Goal: Task Accomplishment & Management: Manage account settings

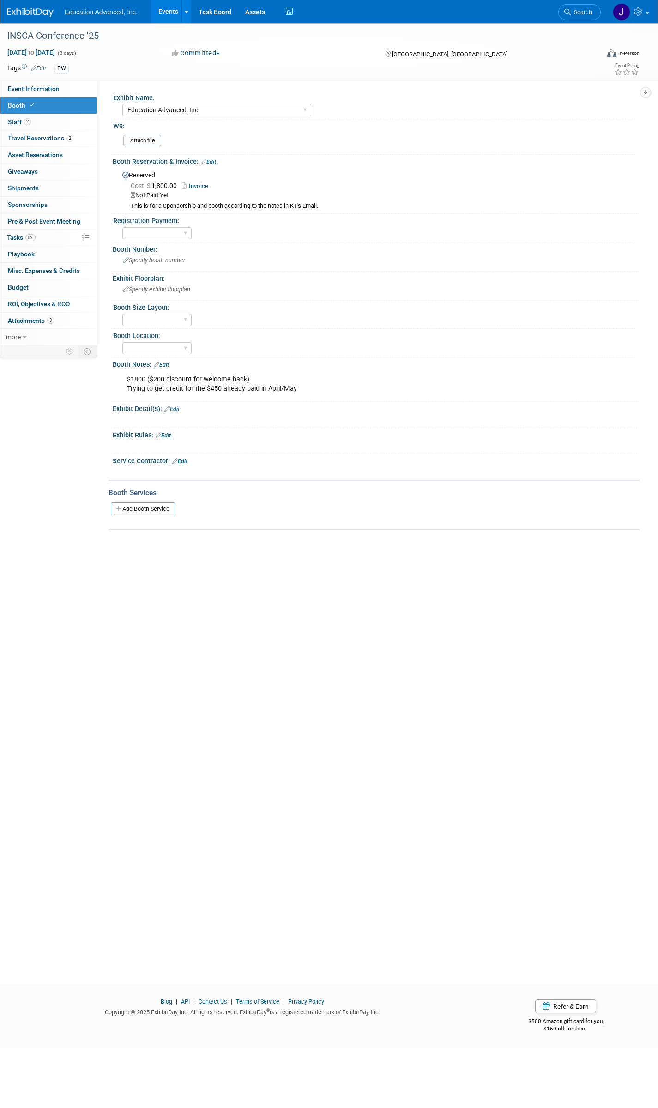
select select "Education Advanced, Inc."
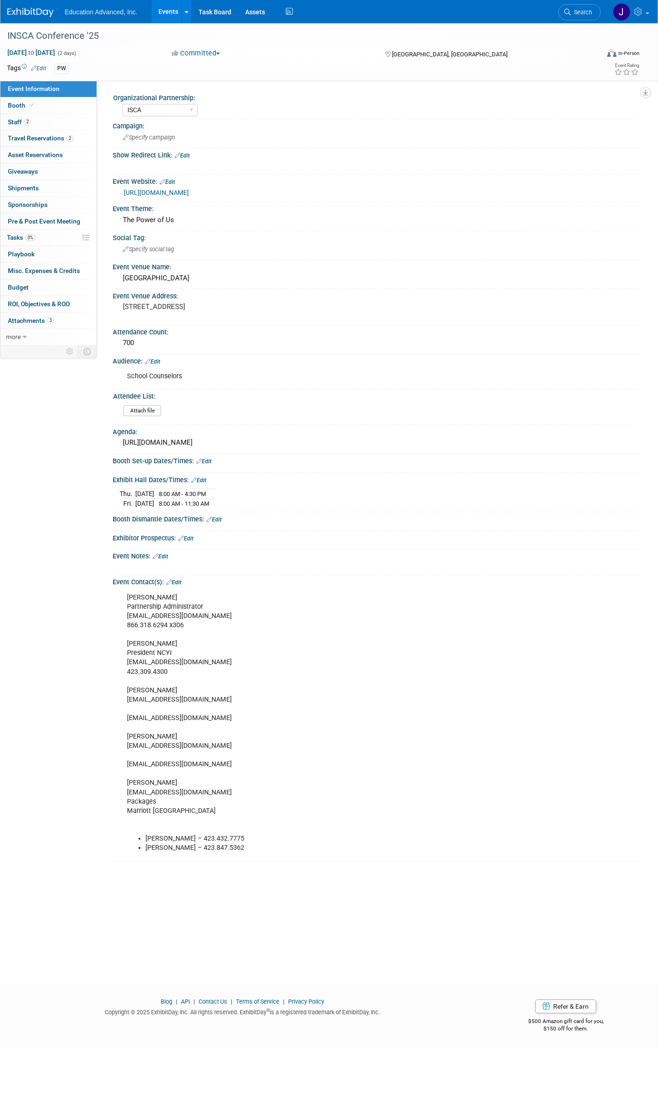
select select "ISCA"
click at [37, 201] on span "Sponsorships 0" at bounding box center [28, 204] width 40 height 7
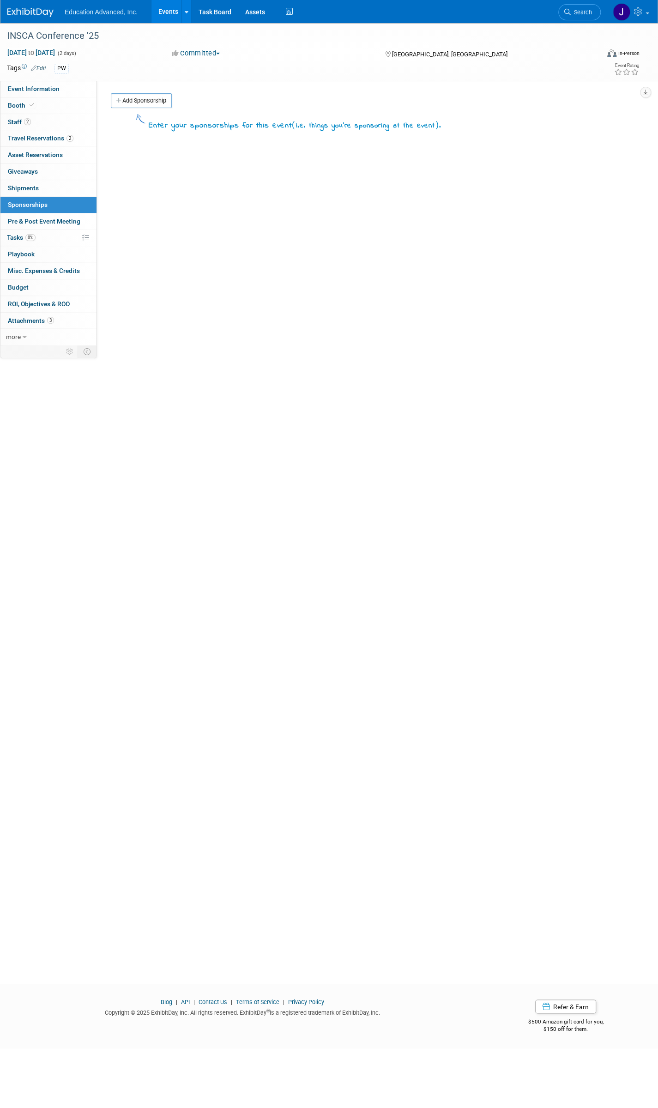
click at [136, 100] on link "Add Sponsorship" at bounding box center [141, 100] width 61 height 15
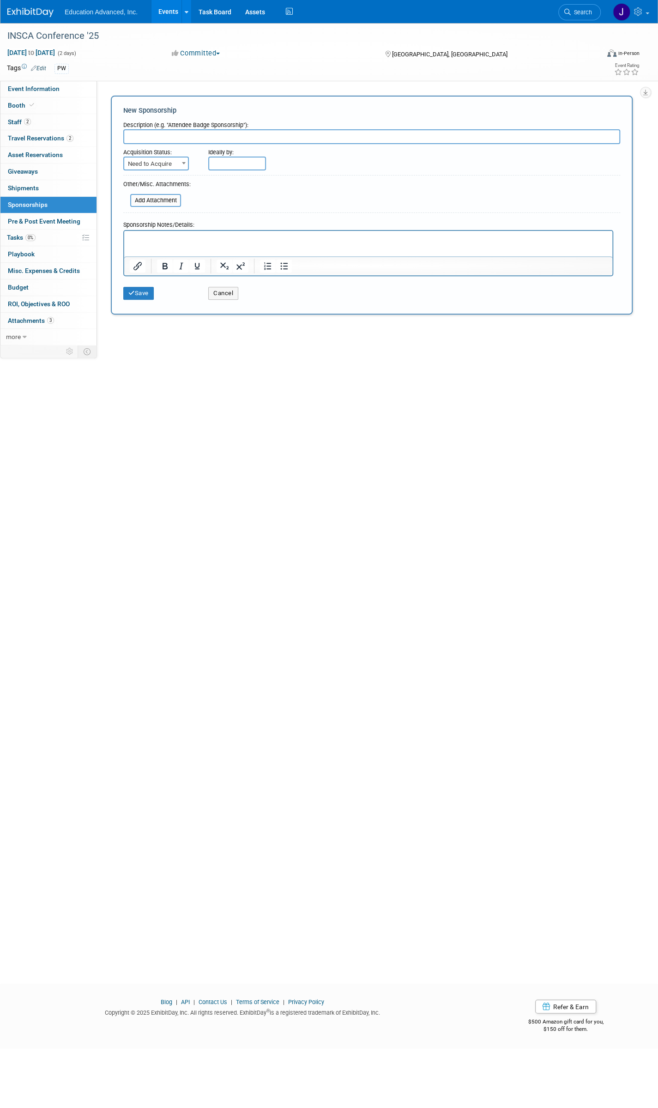
click at [150, 135] on input "text" at bounding box center [371, 136] width 497 height 15
type input "Basic Sponsoship Package"
click at [154, 162] on span "Need to Acquire" at bounding box center [156, 163] width 64 height 13
click at [167, 198] on input "file" at bounding box center [125, 200] width 110 height 11
click at [142, 197] on input "file" at bounding box center [125, 200] width 110 height 11
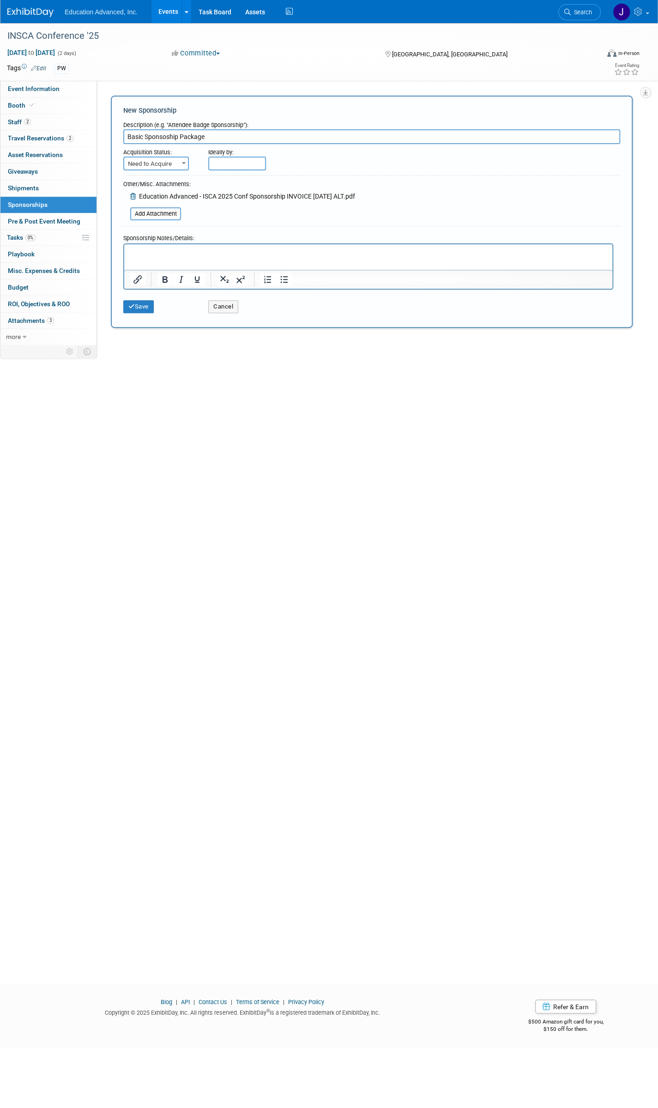
click at [140, 251] on p "Rich Text Area. Press ALT-0 for help." at bounding box center [368, 252] width 477 height 9
click at [133, 303] on icon "submit" at bounding box center [131, 306] width 6 height 6
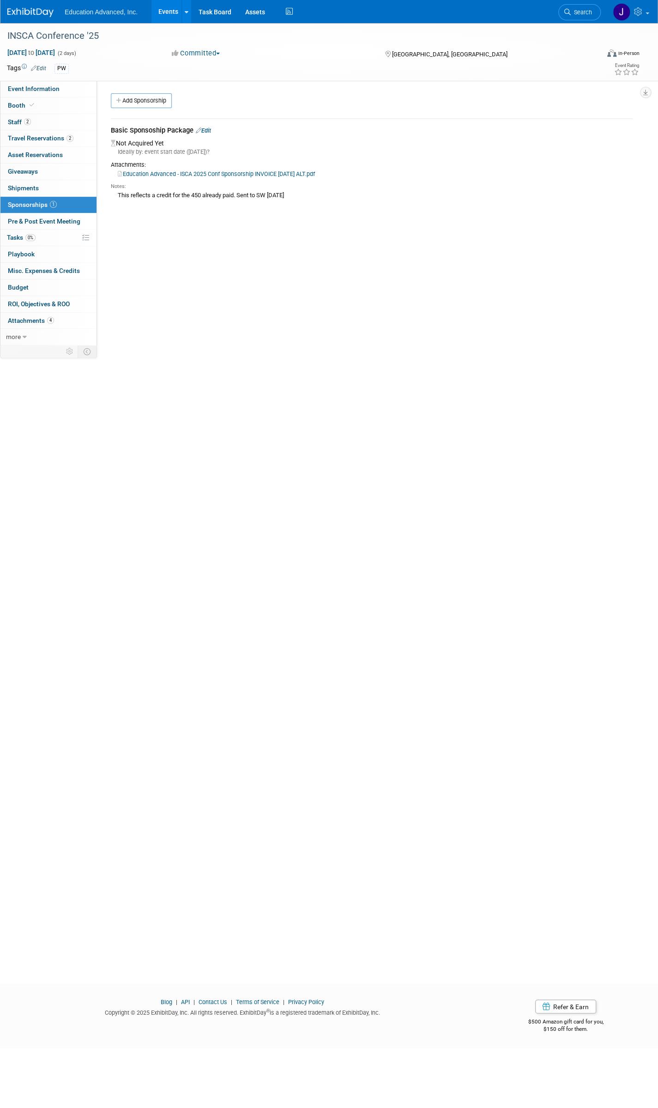
click at [145, 173] on link "Education Advanced - ISCA 2025 Conf Sponsorship INVOICE [DATE] ALT.pdf" at bounding box center [216, 173] width 197 height 7
click at [208, 129] on link "Edit" at bounding box center [203, 130] width 15 height 7
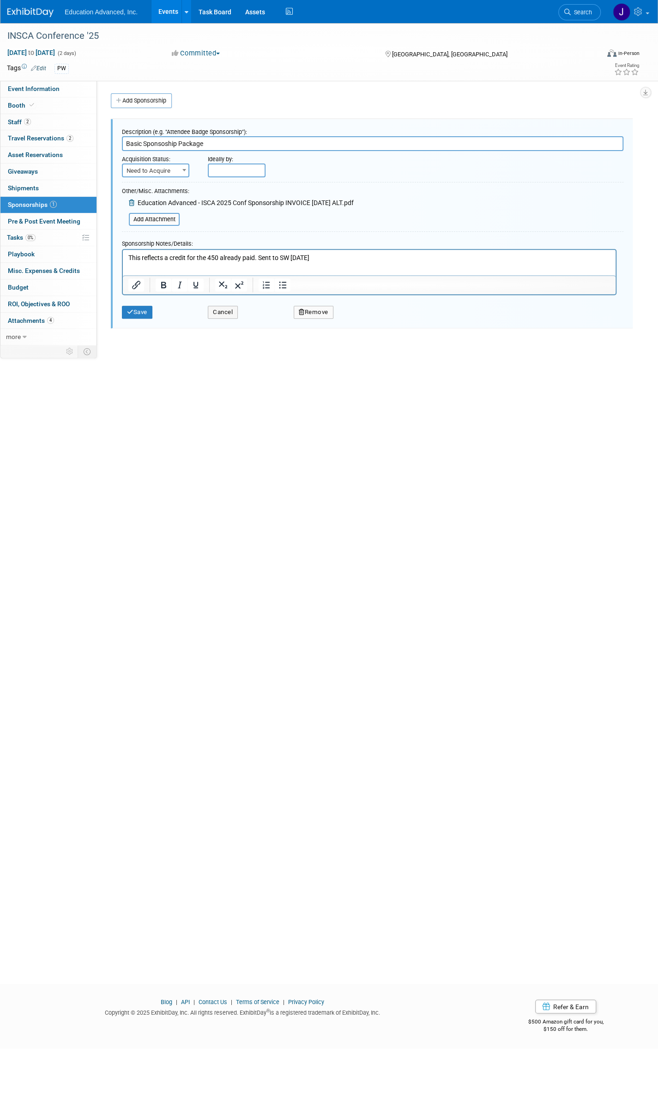
click at [162, 220] on input "file" at bounding box center [124, 219] width 110 height 11
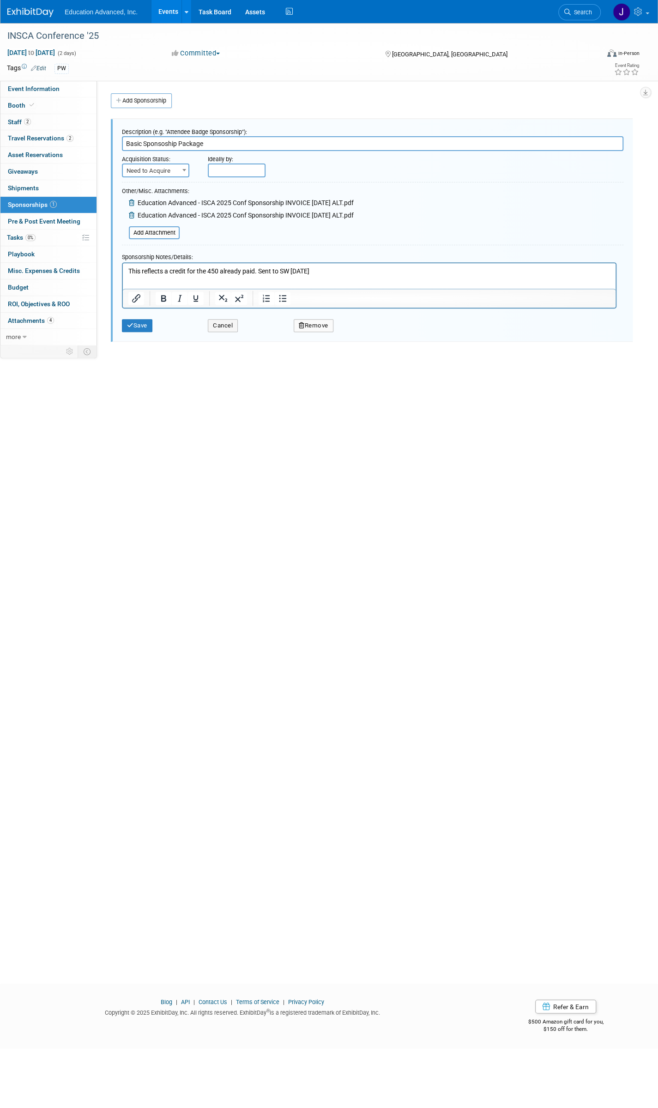
click at [163, 215] on span "Education Advanced - ISCA 2025 Conf Sponsorship INVOICE [DATE] ALT.pdf" at bounding box center [246, 214] width 216 height 7
click at [138, 324] on button "Save" at bounding box center [137, 325] width 30 height 13
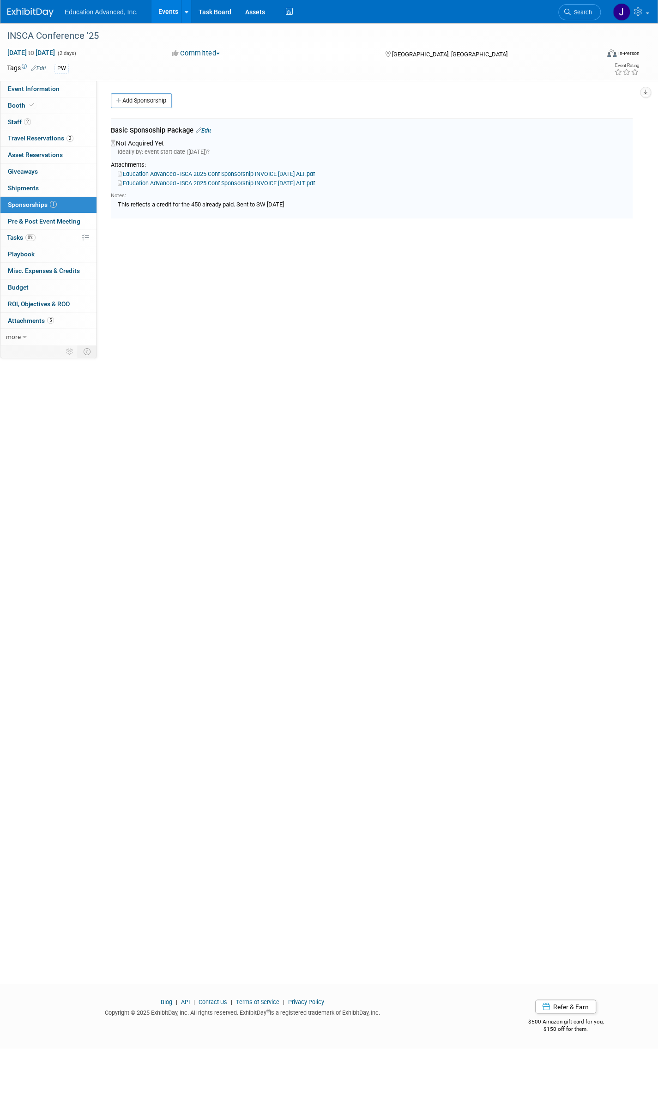
click at [158, 181] on link "Education Advanced - ISCA 2025 Conf Sponsorship INVOICE [DATE] ALT.pdf" at bounding box center [216, 183] width 197 height 7
drag, startPoint x: 324, startPoint y: 172, endPoint x: 207, endPoint y: 127, distance: 124.9
click at [207, 127] on link "Edit" at bounding box center [203, 130] width 15 height 7
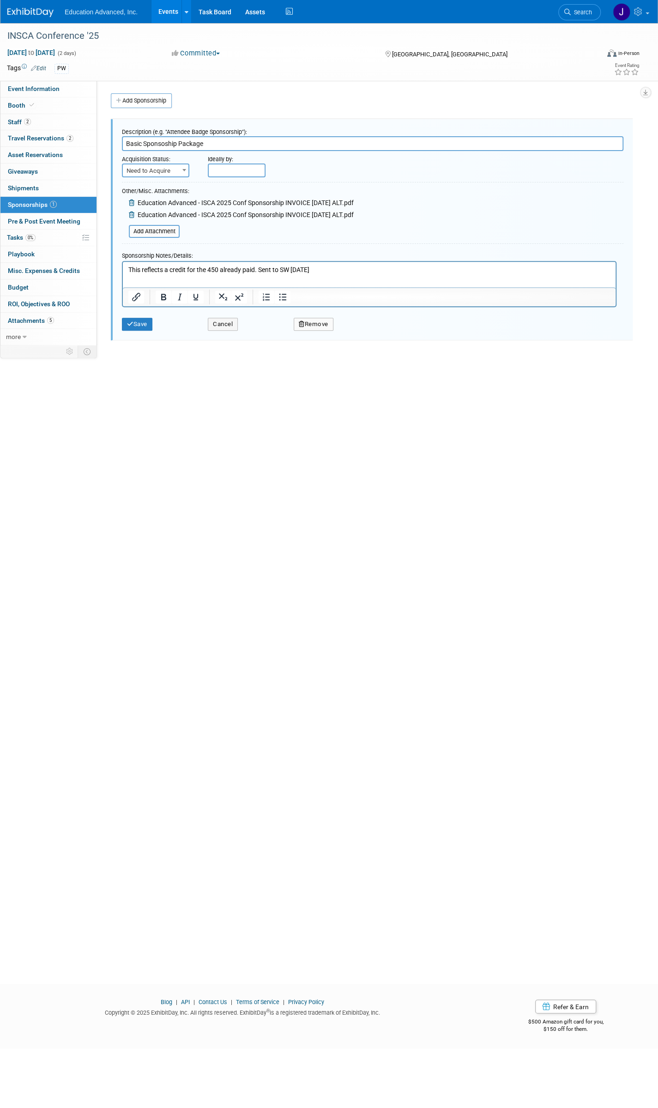
click at [262, 357] on div "INSCA Conference '25 Nov 20, 2025 to Nov 21, 2025 (2 days) Nov 20, 2025 to Nov …" at bounding box center [329, 495] width 658 height 944
click at [138, 323] on button "Save" at bounding box center [137, 324] width 30 height 13
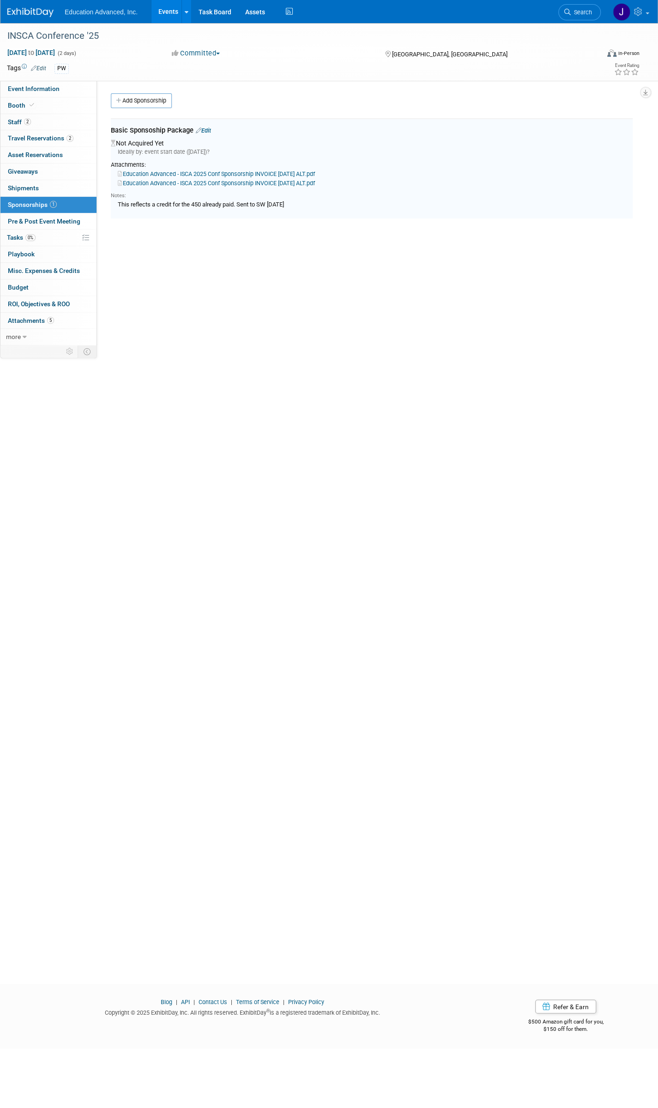
click at [182, 173] on link "Education Advanced - ISCA 2025 Conf Sponsorship INVOICE [DATE] ALT.pdf" at bounding box center [216, 173] width 197 height 7
click at [205, 130] on link "Edit" at bounding box center [203, 130] width 15 height 7
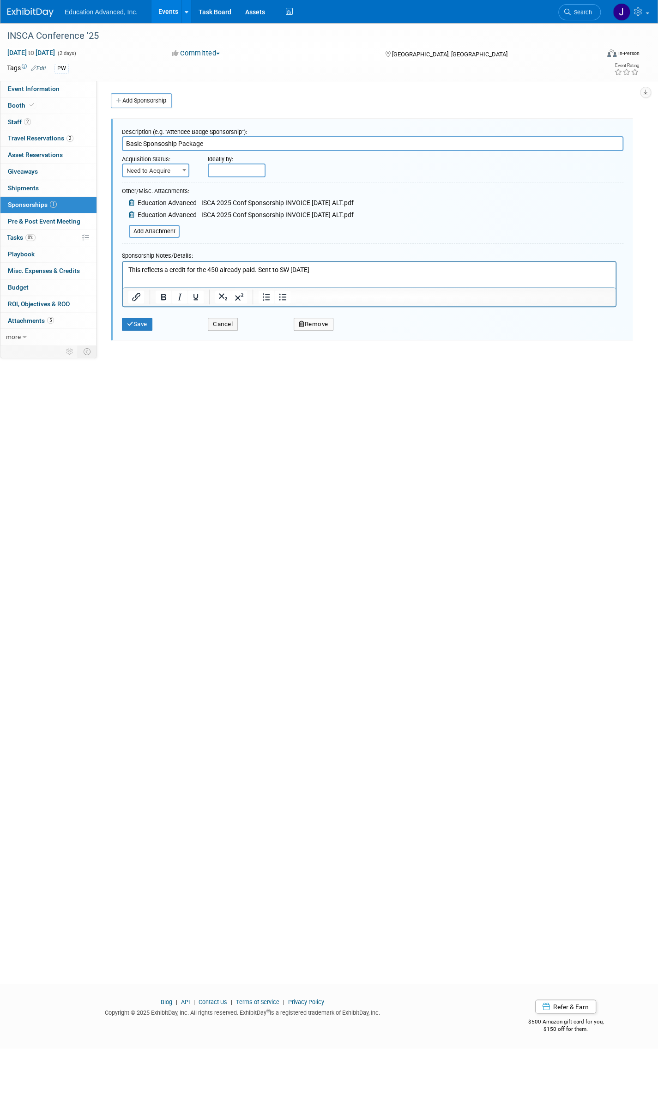
click at [132, 201] on icon at bounding box center [132, 202] width 7 height 6
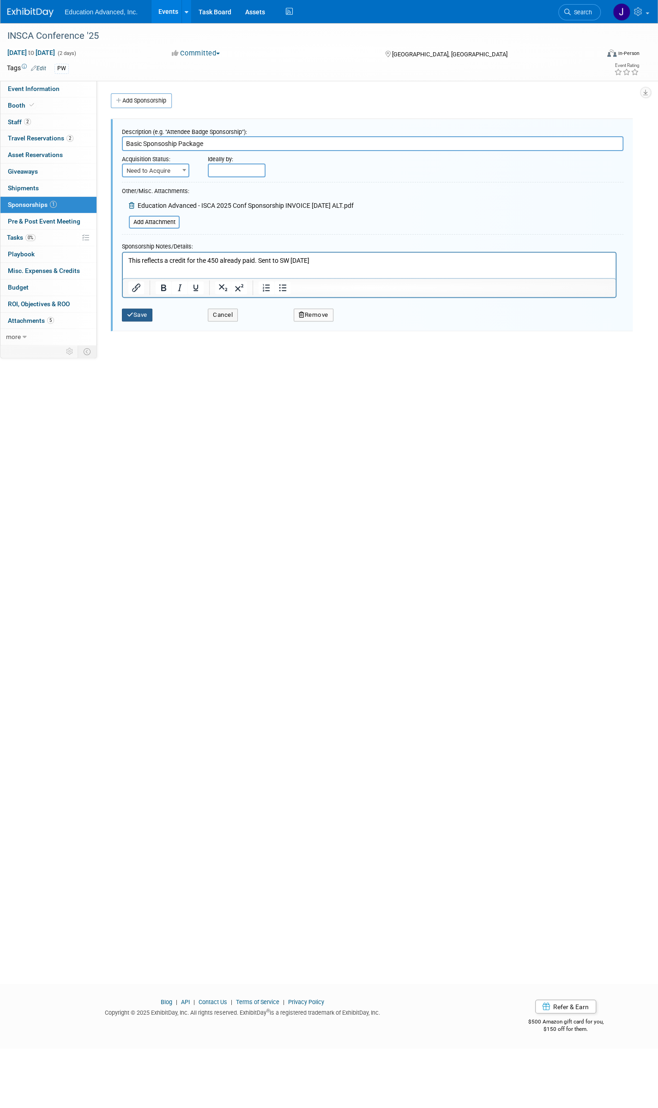
click at [138, 314] on button "Save" at bounding box center [137, 314] width 30 height 13
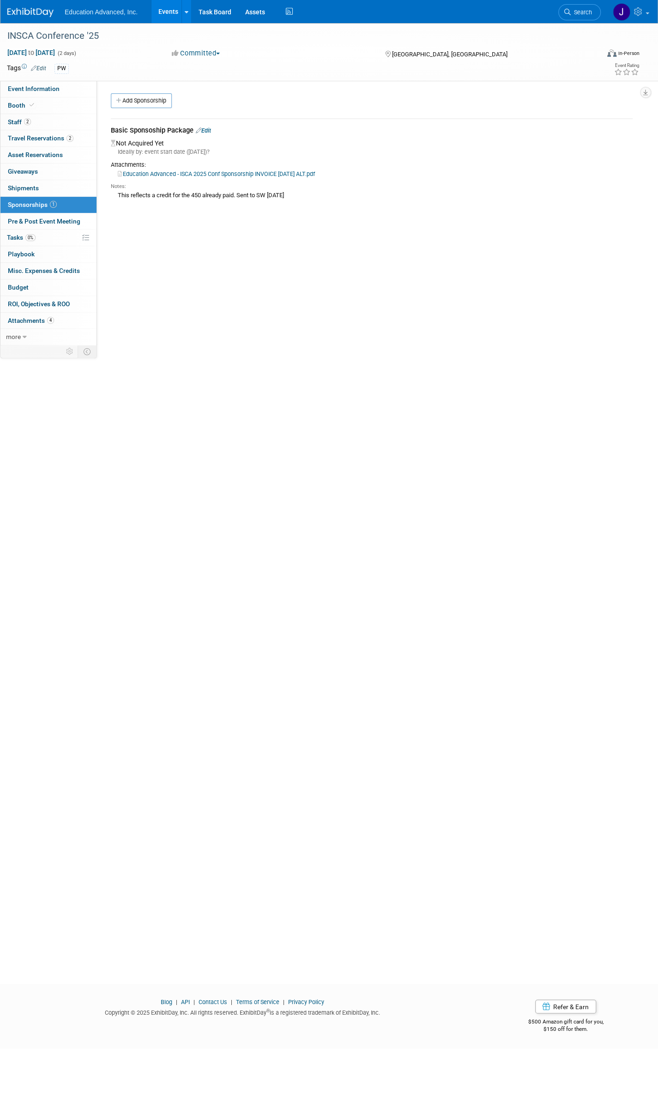
click at [16, 121] on span "Staff 2" at bounding box center [19, 121] width 23 height 7
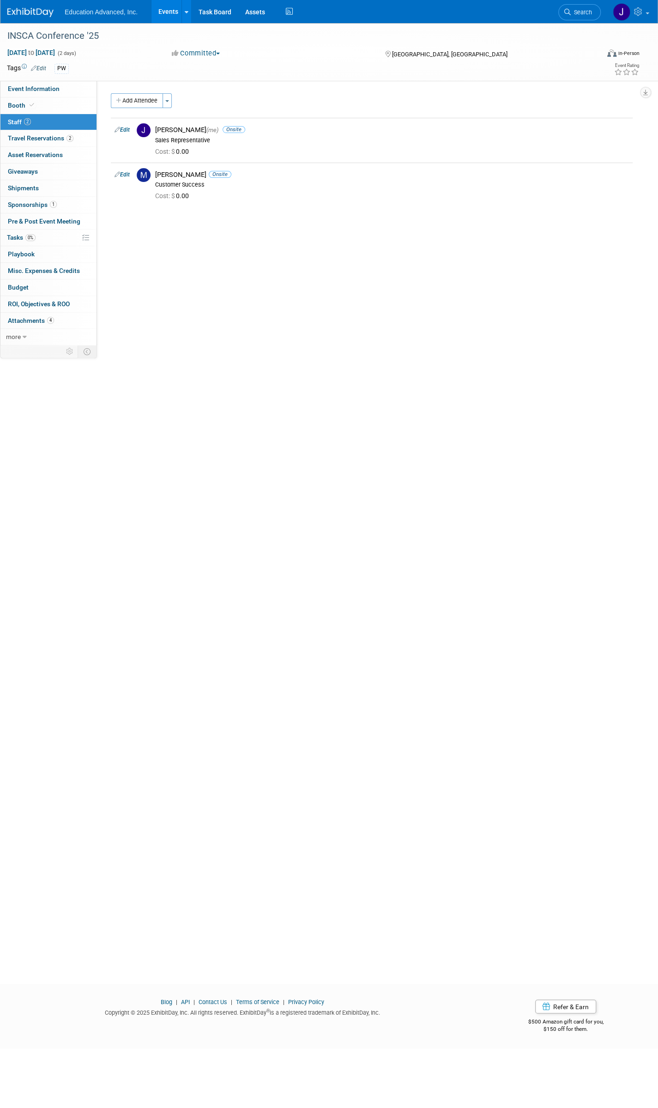
click at [13, 139] on span "Travel Reservations 2" at bounding box center [41, 137] width 66 height 7
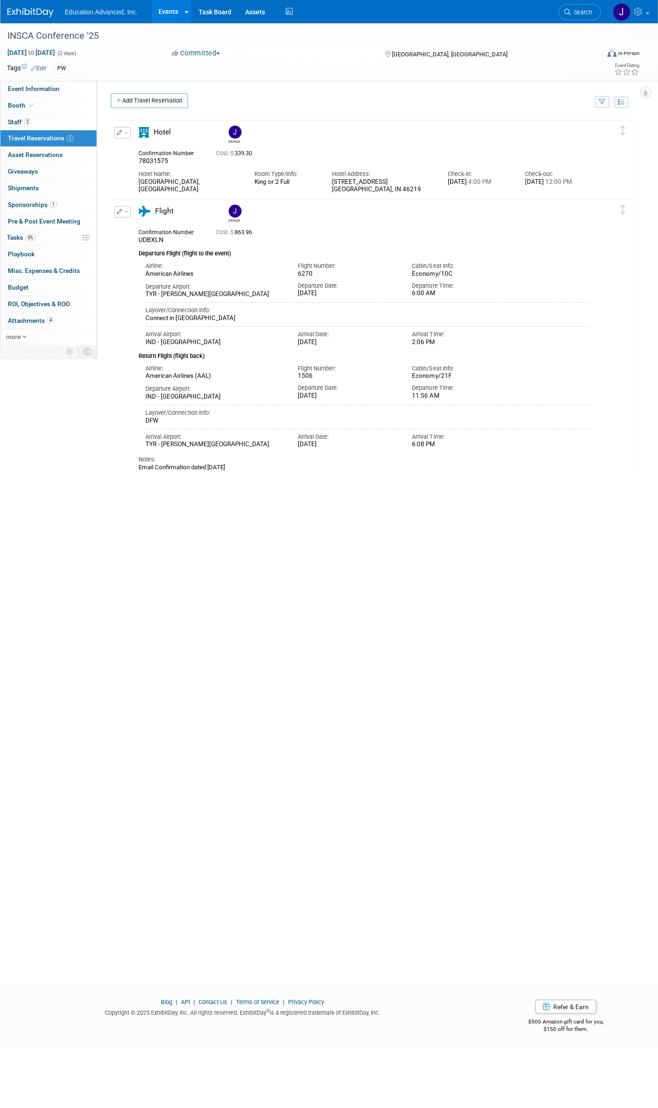
click at [15, 240] on span "Tasks 0%" at bounding box center [21, 237] width 29 height 7
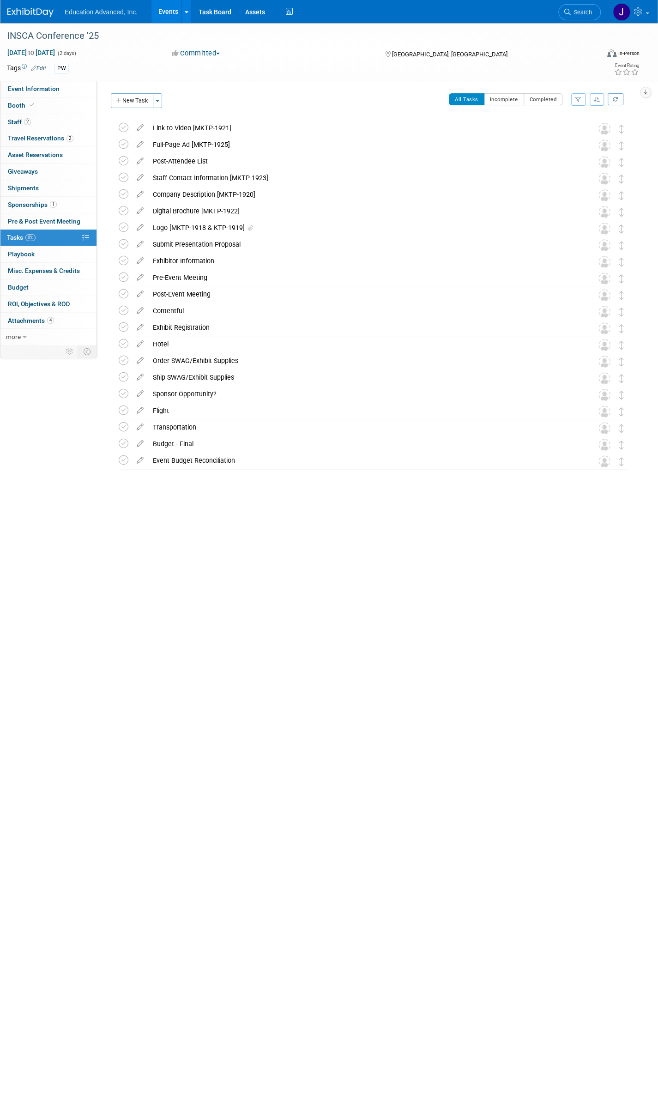
click at [122, 261] on icon at bounding box center [124, 261] width 10 height 10
click at [124, 343] on icon at bounding box center [124, 344] width 10 height 10
click at [125, 258] on icon at bounding box center [124, 261] width 10 height 10
click at [123, 408] on icon at bounding box center [124, 410] width 10 height 10
click at [122, 261] on icon at bounding box center [124, 261] width 10 height 10
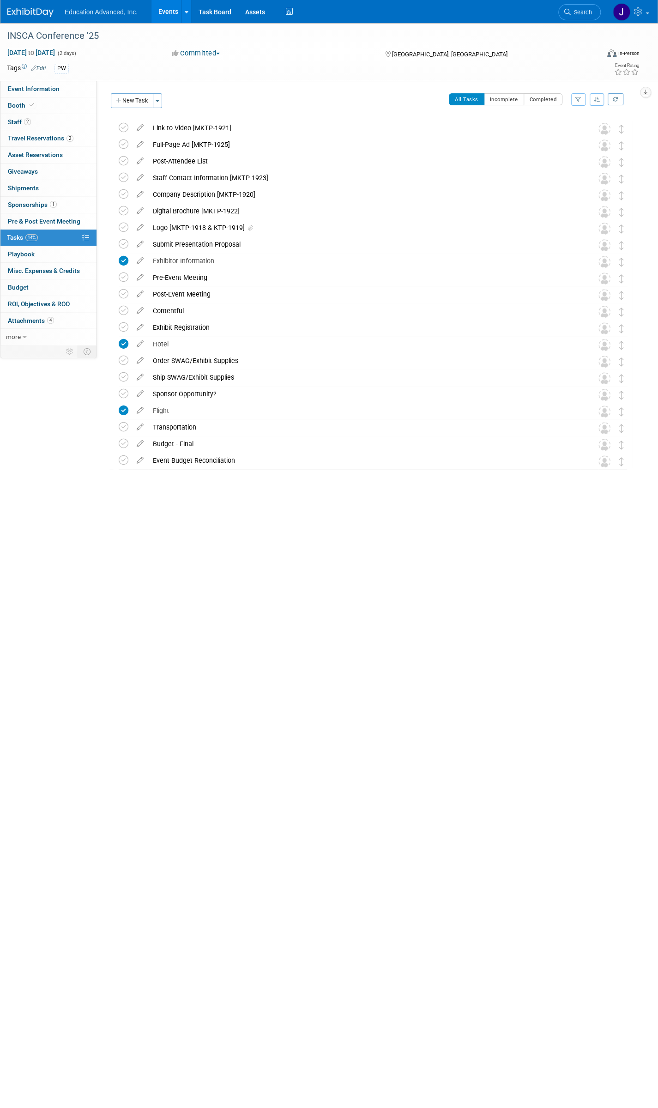
click at [123, 375] on icon at bounding box center [124, 377] width 10 height 10
click at [123, 391] on icon at bounding box center [124, 394] width 10 height 10
click at [605, 343] on img at bounding box center [604, 345] width 12 height 12
click at [167, 344] on div "Hotel" at bounding box center [364, 344] width 432 height 16
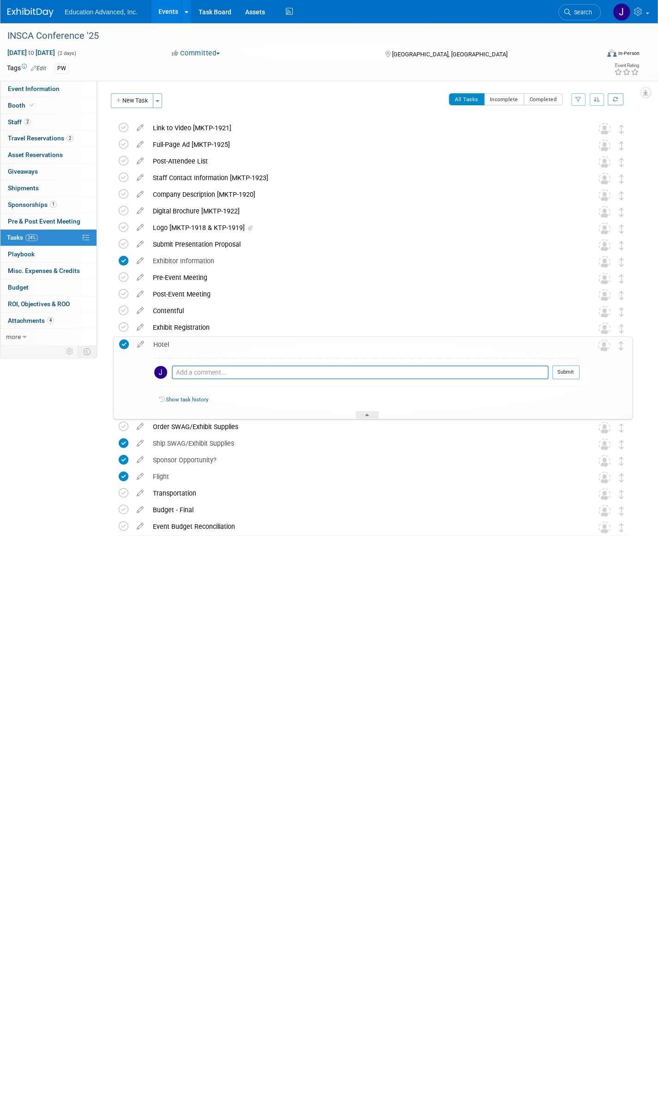
click at [167, 344] on div "Hotel" at bounding box center [364, 345] width 431 height 16
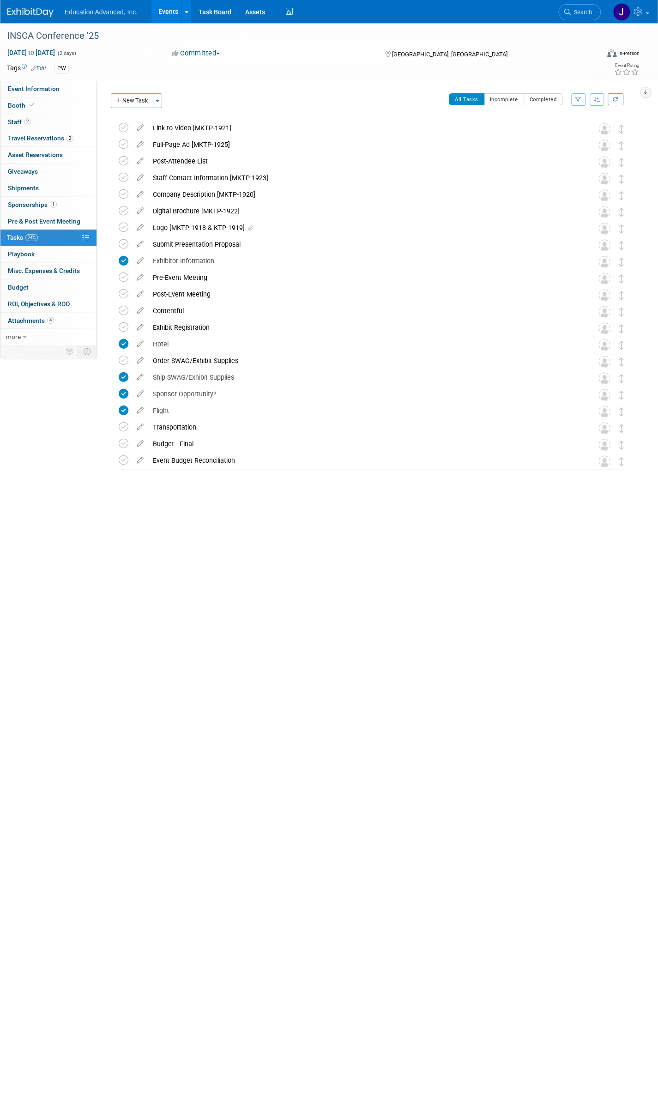
click at [167, 344] on div "Hotel" at bounding box center [364, 344] width 432 height 16
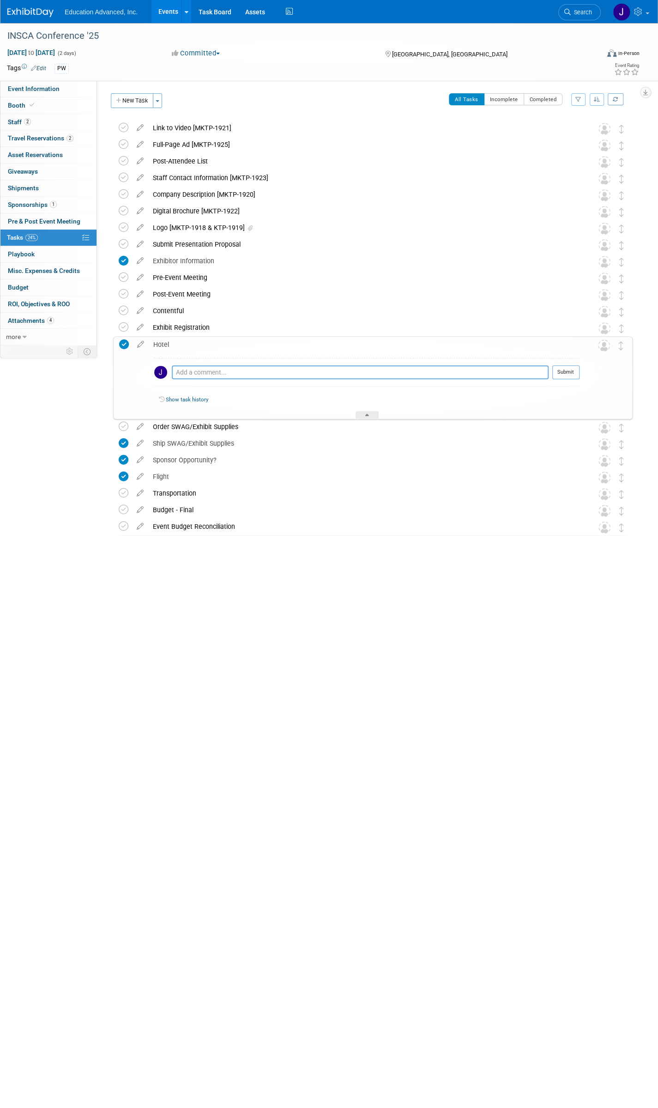
click at [183, 370] on textarea at bounding box center [360, 372] width 377 height 14
type textarea "J"
click at [332, 506] on div "Budget - Final" at bounding box center [364, 510] width 432 height 16
click at [332, 506] on div "Budget - Final" at bounding box center [364, 510] width 431 height 16
click at [261, 339] on div "Hotel" at bounding box center [364, 345] width 431 height 16
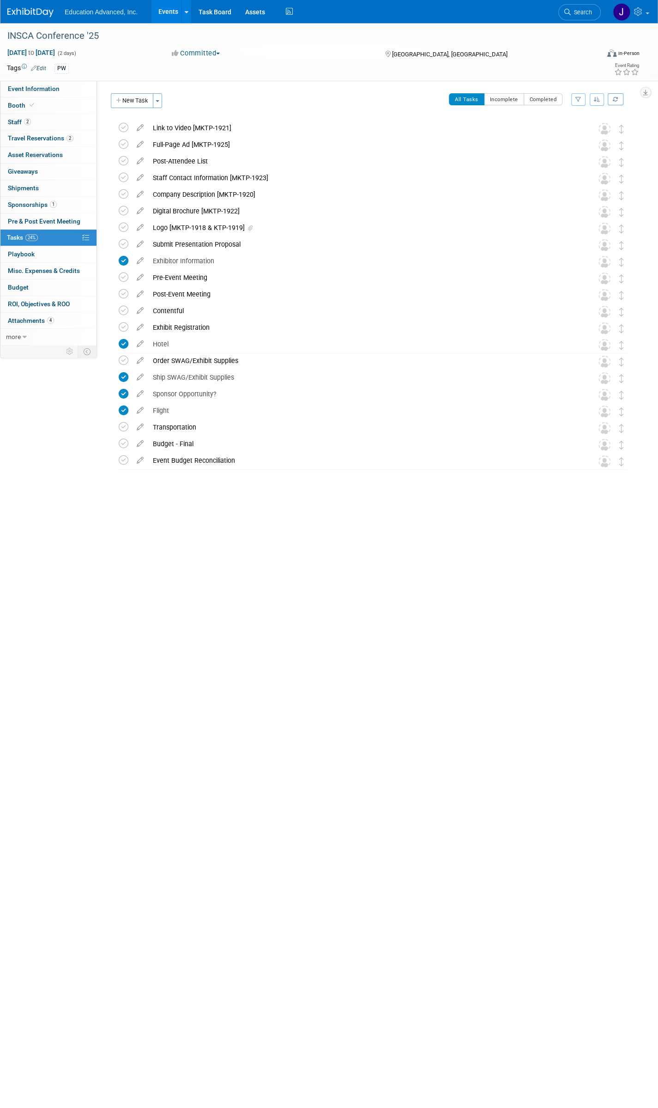
click at [125, 175] on icon at bounding box center [124, 178] width 10 height 10
click at [140, 260] on icon at bounding box center [140, 259] width 16 height 12
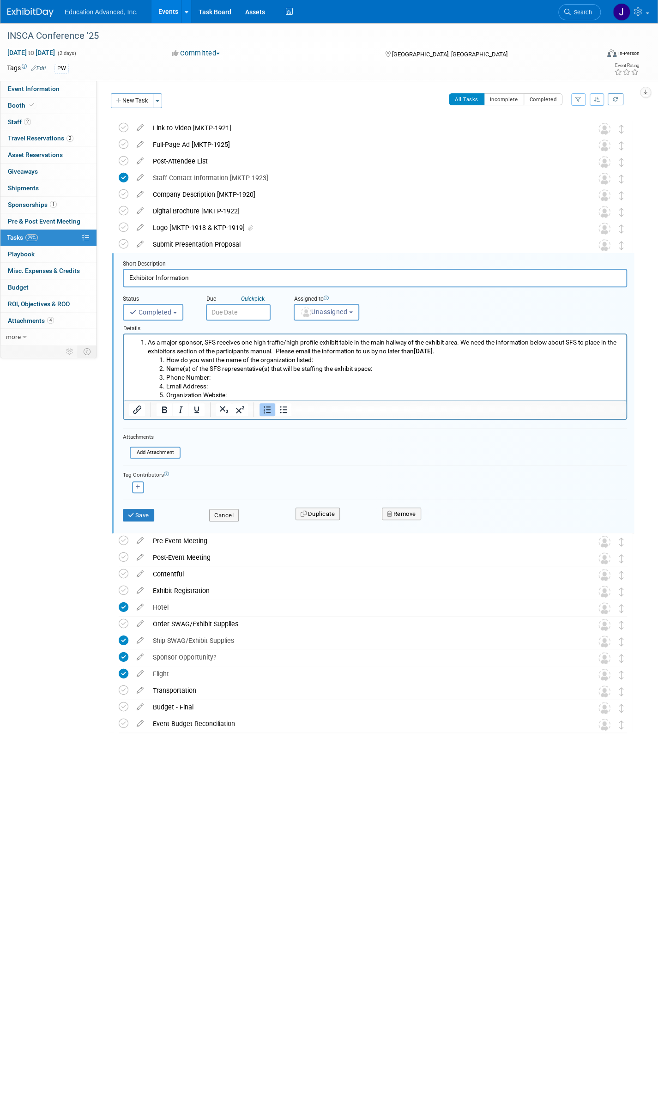
click at [436, 230] on div "Logo [MKTP-1918 & KTP-1919]" at bounding box center [364, 228] width 432 height 16
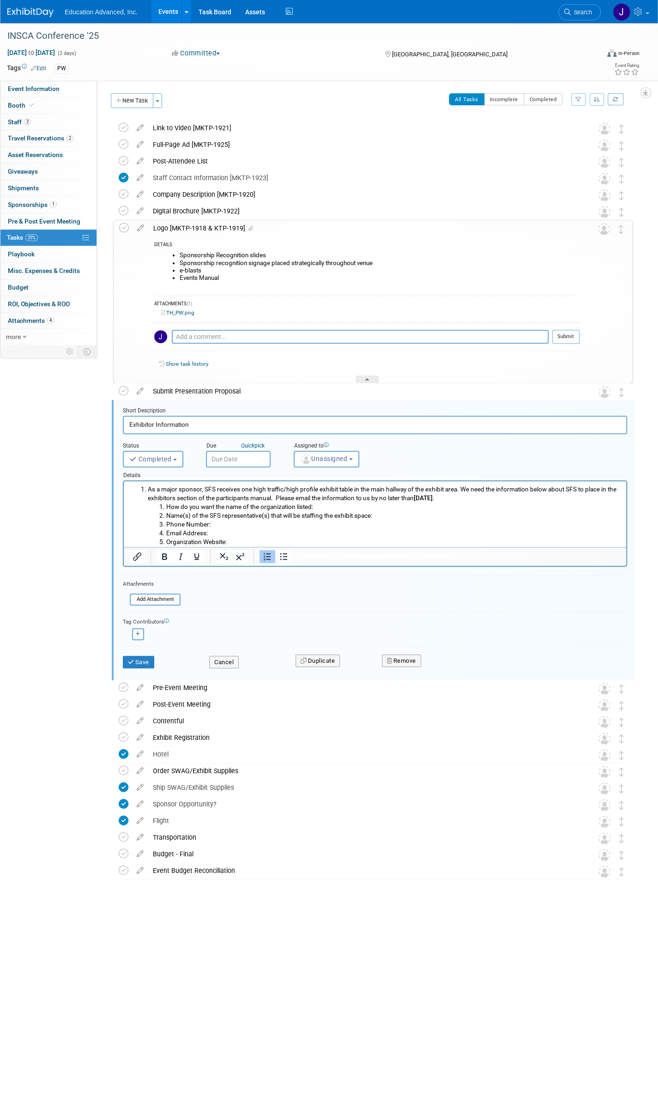
click at [178, 311] on link "TH_PW.png" at bounding box center [177, 312] width 33 height 6
